Goal: Task Accomplishment & Management: Use online tool/utility

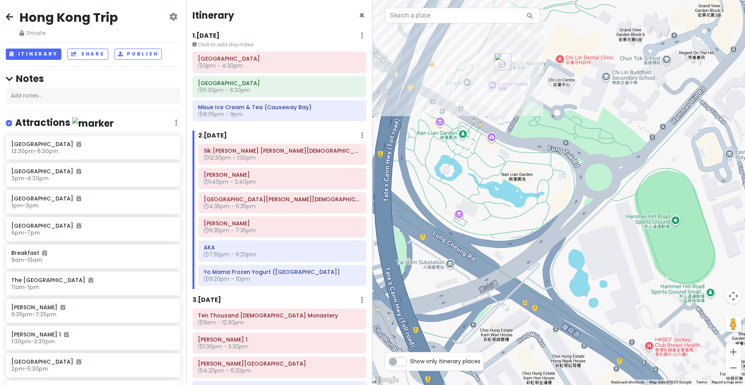
scroll to position [441, 0]
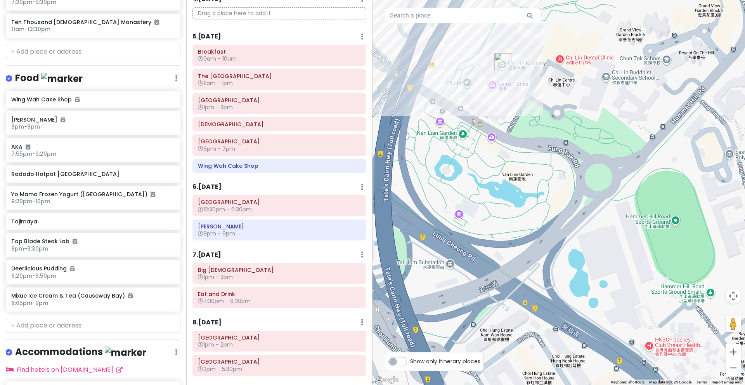
drag, startPoint x: 586, startPoint y: 344, endPoint x: 513, endPoint y: 297, distance: 87.3
click at [513, 297] on div "Sik [PERSON_NAME] [PERSON_NAME][DEMOGRAPHIC_DATA] 4.3 (6,147) [GEOGRAPHIC_DATA]…" at bounding box center [559, 192] width 373 height 385
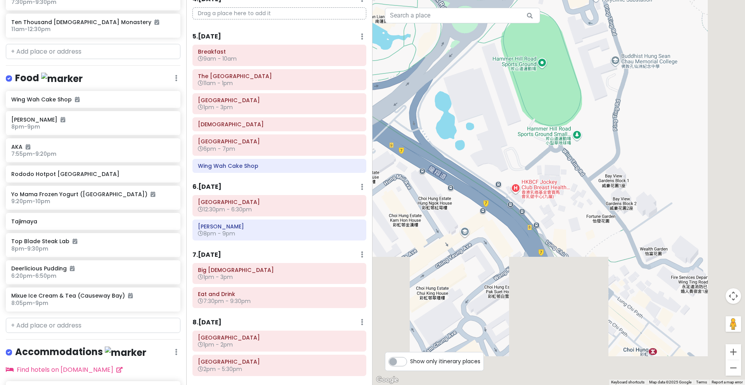
drag, startPoint x: 588, startPoint y: 345, endPoint x: 533, endPoint y: 247, distance: 111.9
click at [533, 247] on div "Sik [PERSON_NAME] [PERSON_NAME][DEMOGRAPHIC_DATA] 4.3 (6,147) [GEOGRAPHIC_DATA]…" at bounding box center [559, 192] width 373 height 385
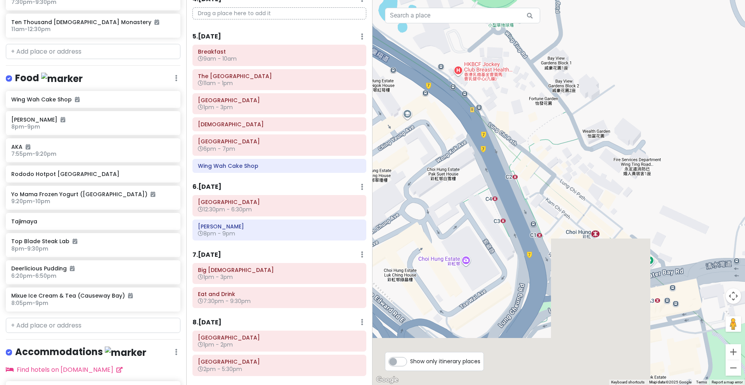
drag, startPoint x: 598, startPoint y: 289, endPoint x: 600, endPoint y: 258, distance: 30.7
click at [600, 258] on div "Sik [PERSON_NAME] [PERSON_NAME][DEMOGRAPHIC_DATA] 4.3 (6,147) [GEOGRAPHIC_DATA]…" at bounding box center [559, 192] width 373 height 385
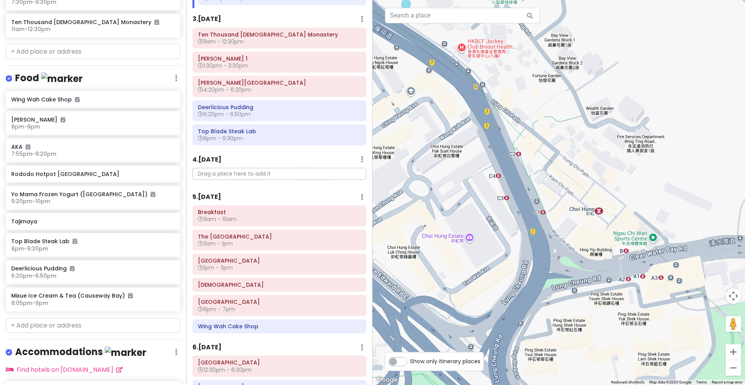
scroll to position [279, 0]
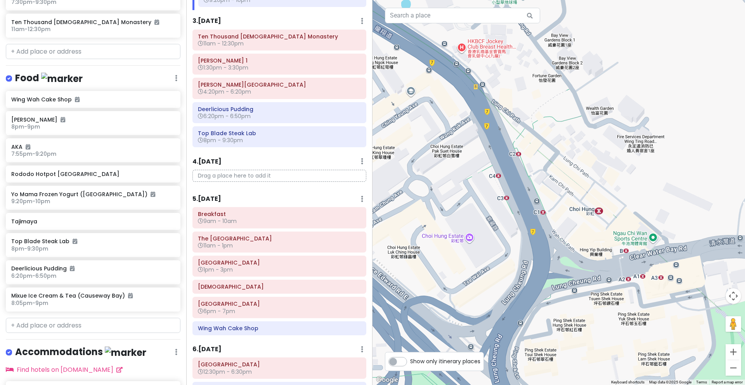
drag, startPoint x: 366, startPoint y: 149, endPoint x: 371, endPoint y: 135, distance: 15.5
click at [371, 135] on div "Itinerary × 1 . [DATE] Edit Day Notes Delete Day Click to add day notes [GEOGRA…" at bounding box center [279, 192] width 186 height 385
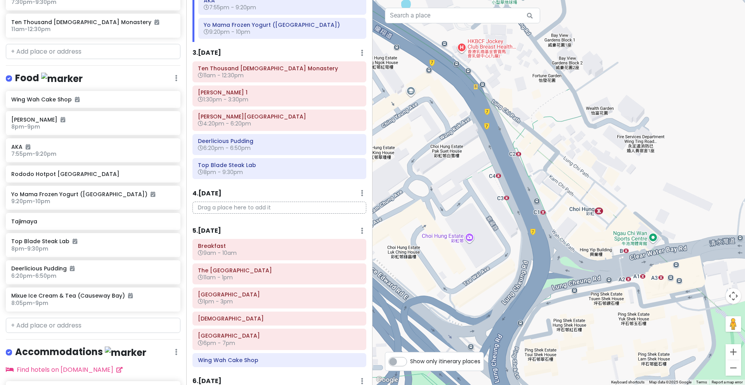
scroll to position [245, 0]
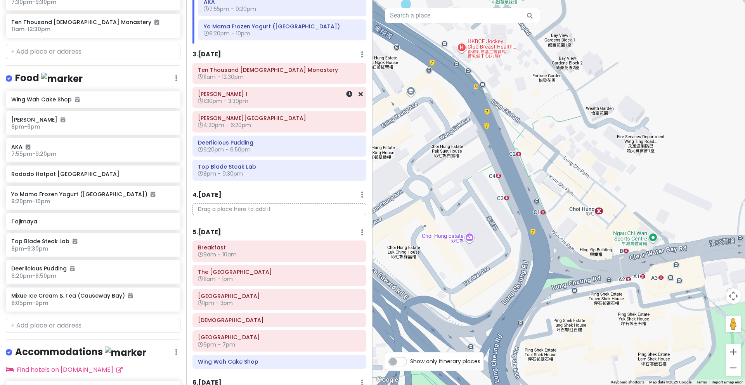
click at [305, 95] on h6 "[PERSON_NAME] 1" at bounding box center [279, 93] width 163 height 7
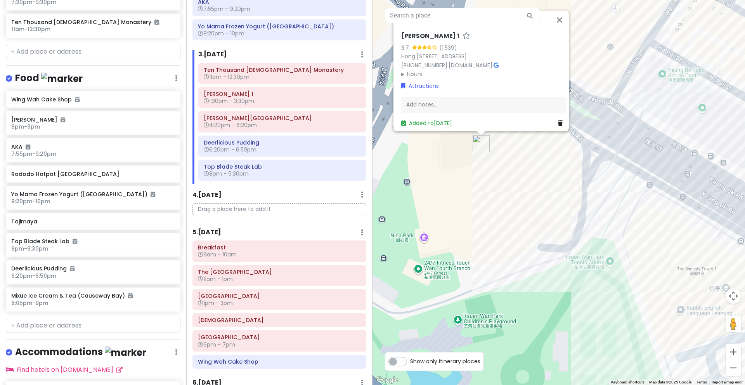
click at [572, 181] on div "[PERSON_NAME] 1 3.7 (1,539) [STREET_ADDRESS] [PHONE_NUMBER] · [DOMAIN_NAME] · H…" at bounding box center [559, 192] width 373 height 385
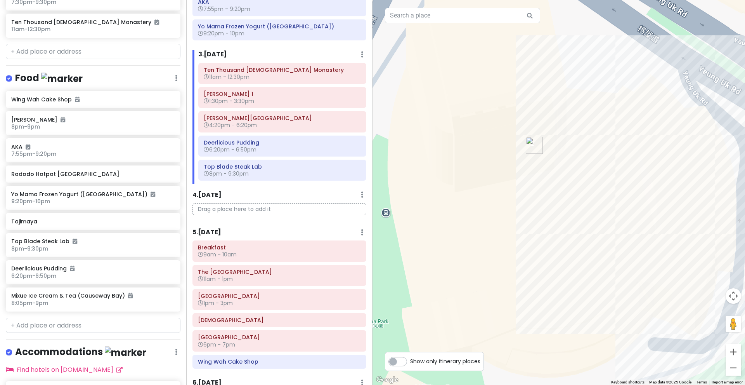
drag, startPoint x: 507, startPoint y: 177, endPoint x: 581, endPoint y: 204, distance: 79.3
click at [581, 204] on div at bounding box center [559, 192] width 373 height 385
drag, startPoint x: 554, startPoint y: 199, endPoint x: 550, endPoint y: 218, distance: 19.9
click at [550, 218] on div at bounding box center [559, 192] width 373 height 385
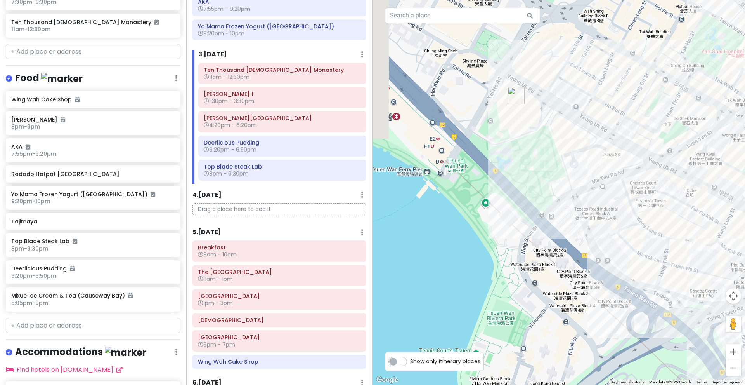
drag, startPoint x: 449, startPoint y: 235, endPoint x: 522, endPoint y: 180, distance: 91.4
click at [522, 180] on div at bounding box center [559, 192] width 373 height 385
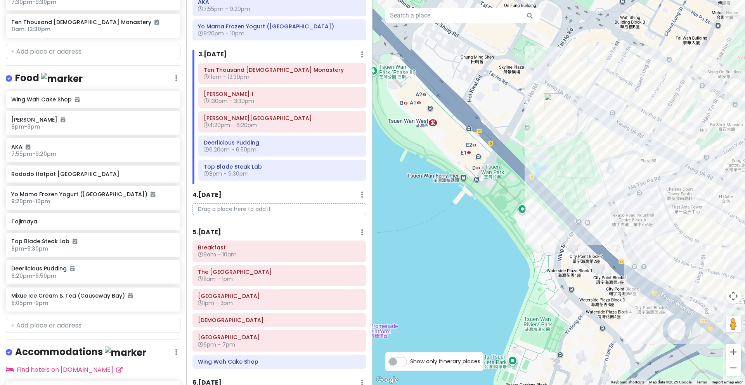
drag, startPoint x: 409, startPoint y: 97, endPoint x: 450, endPoint y: 104, distance: 42.0
click at [450, 104] on div at bounding box center [559, 192] width 373 height 385
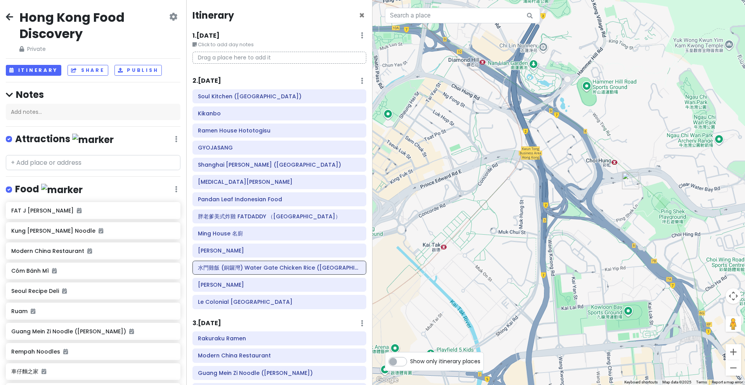
scroll to position [344, 0]
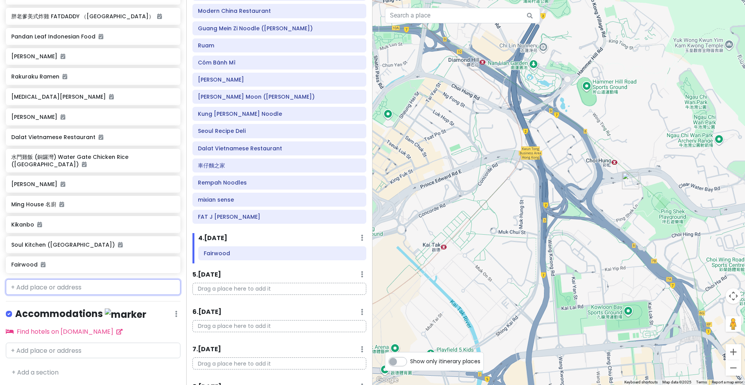
click at [72, 283] on input "text" at bounding box center [93, 287] width 175 height 16
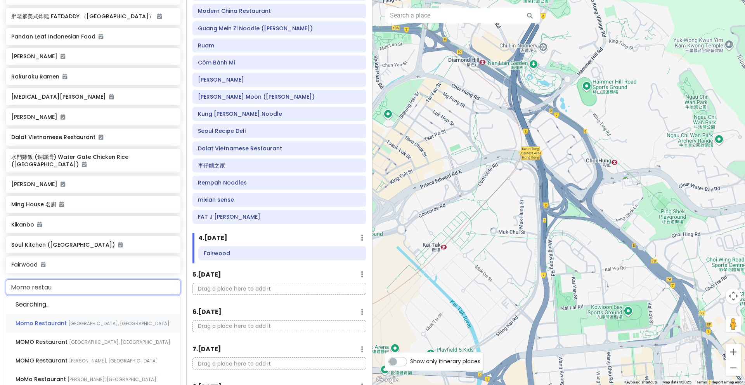
type input "Momo restaur"
click at [72, 307] on div "Momo Restaurant Clear Water Bay Road, Ngau Chi Wan, Hong Kong" at bounding box center [93, 304] width 174 height 19
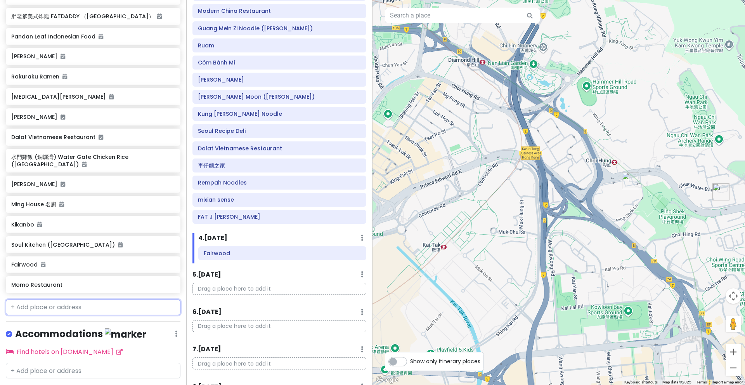
scroll to position [515, 0]
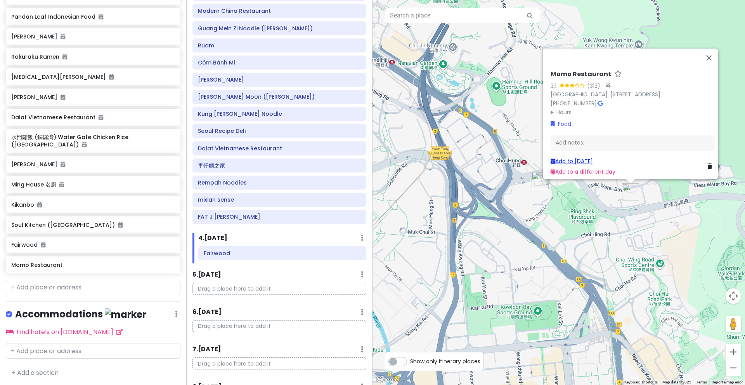
click at [580, 158] on link "Add to Wed 12/24" at bounding box center [572, 161] width 42 height 8
